Goal: Information Seeking & Learning: Learn about a topic

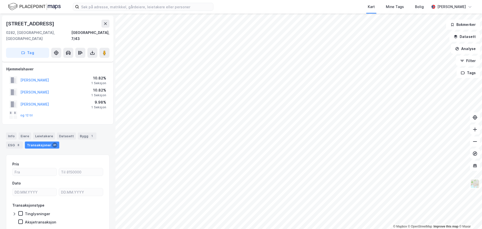
scroll to position [3, 0]
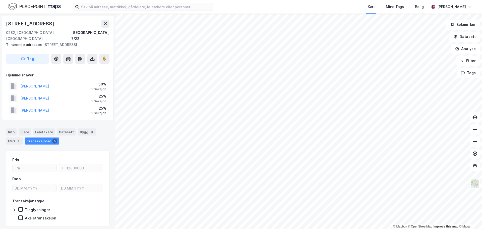
scroll to position [3, 0]
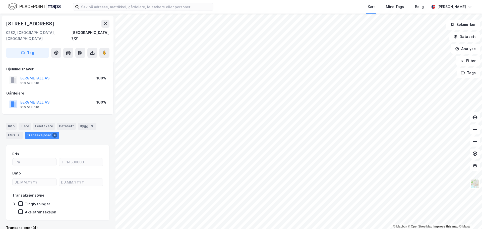
click at [29, 24] on div "[STREET_ADDRESS]" at bounding box center [30, 24] width 49 height 8
click at [29, 23] on div "[STREET_ADDRESS]" at bounding box center [30, 24] width 49 height 8
copy div "[STREET_ADDRESS]"
